Goal: Find specific page/section

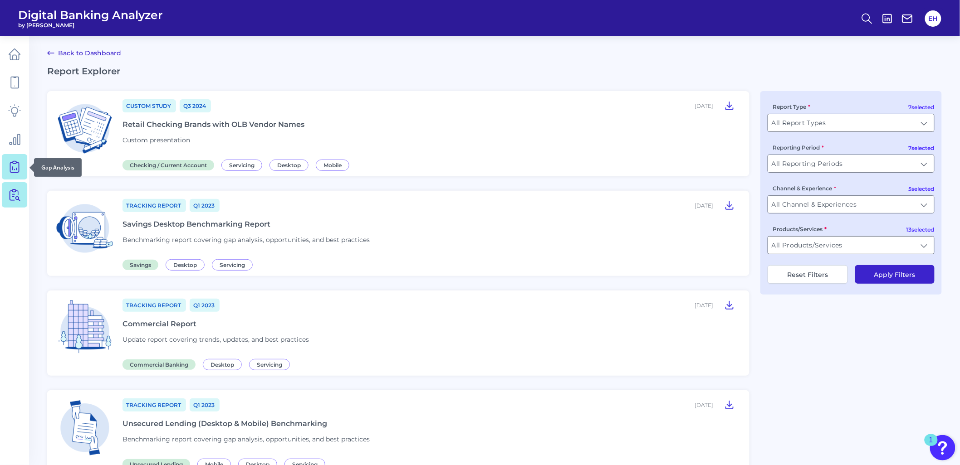
click at [15, 168] on icon at bounding box center [14, 167] width 13 height 13
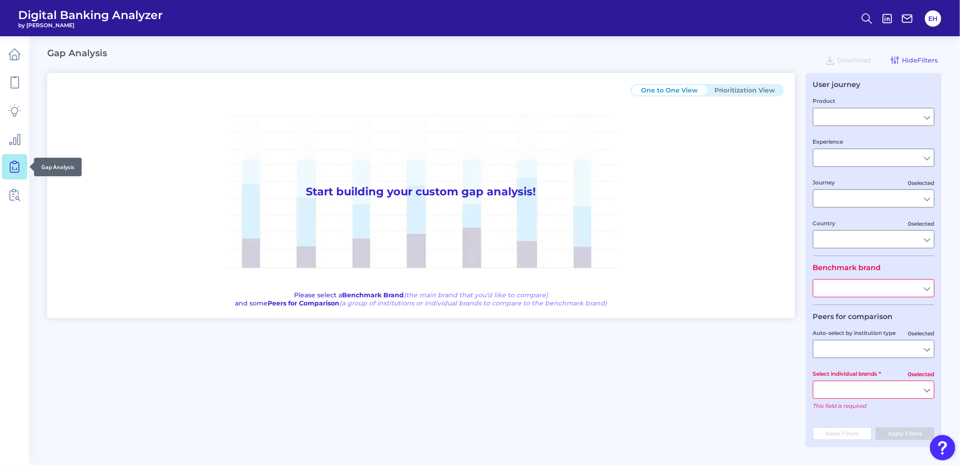
type input "Checking / Current Account"
type input "Mobile Servicing"
type input "Pre-Login Area, New Customer Onboarding, Login & Authentication, Accounts and t…"
type input "[GEOGRAPHIC_DATA]"
type input "All Select individual brands"
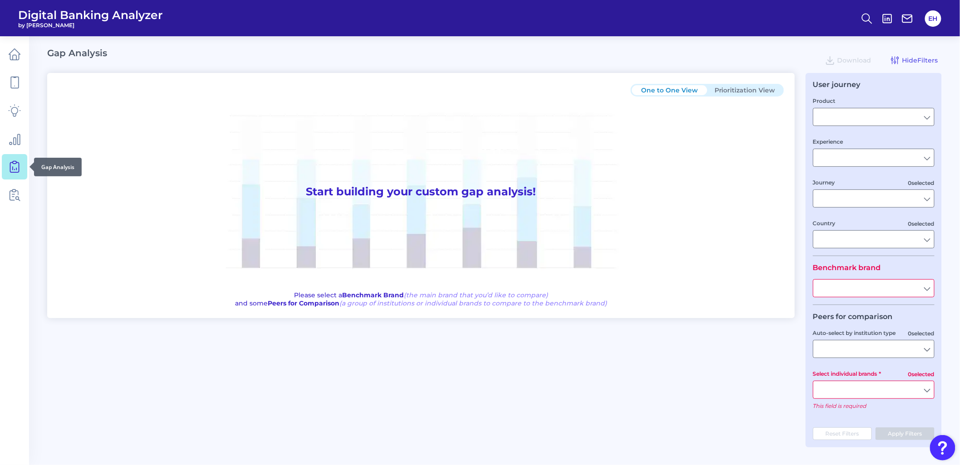
type input "All Journeys"
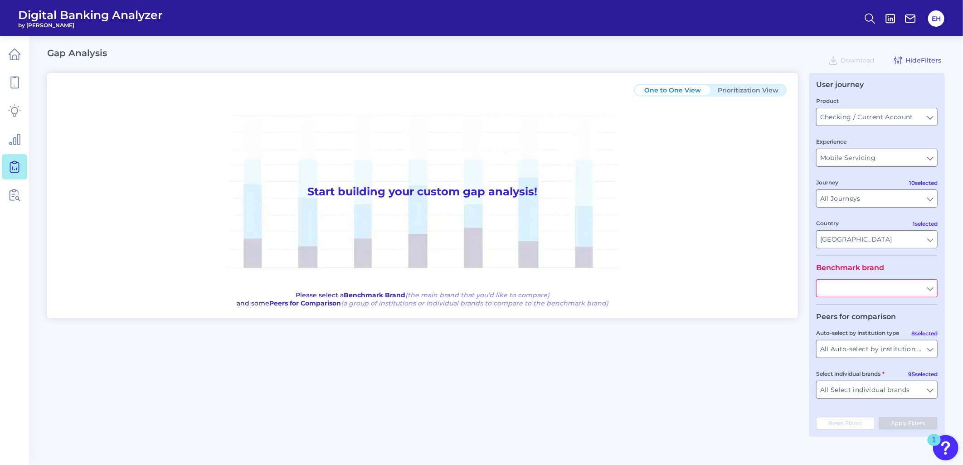
click at [783, 329] on div "One to One View Prioritization View Start building your custom gap analysis! Pl…" at bounding box center [496, 255] width 898 height 364
